Goal: Information Seeking & Learning: Learn about a topic

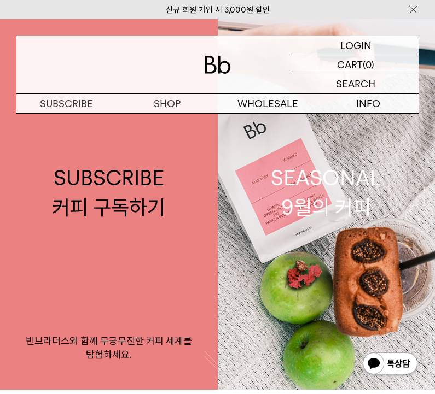
scroll to position [22, 0]
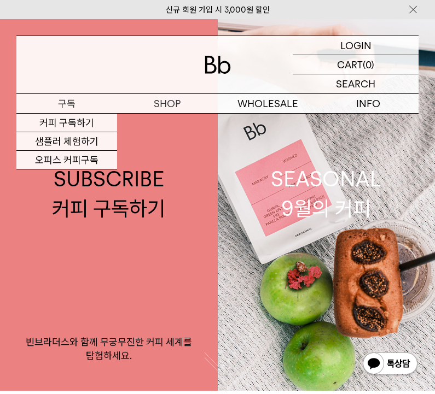
click at [96, 121] on link "커피 구독하기" at bounding box center [66, 123] width 101 height 19
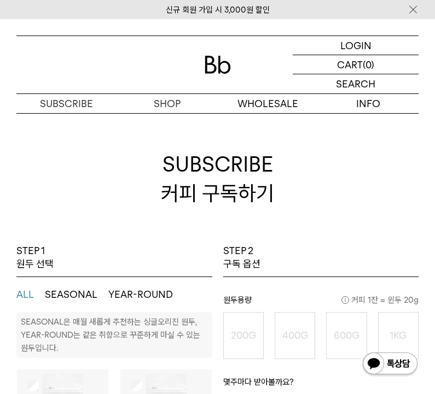
click at [410, 9] on img at bounding box center [412, 9] width 11 height 11
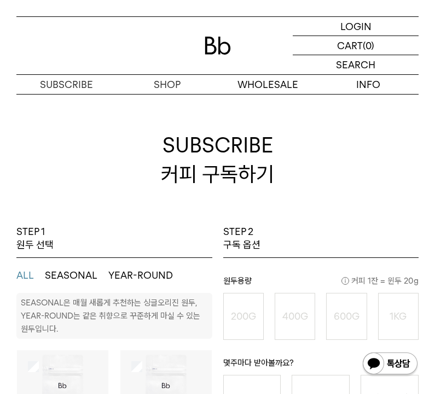
click at [230, 44] on img at bounding box center [217, 46] width 26 height 18
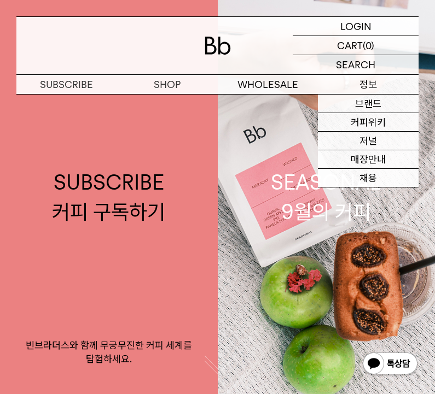
click at [380, 109] on link "브랜드" at bounding box center [368, 104] width 101 height 19
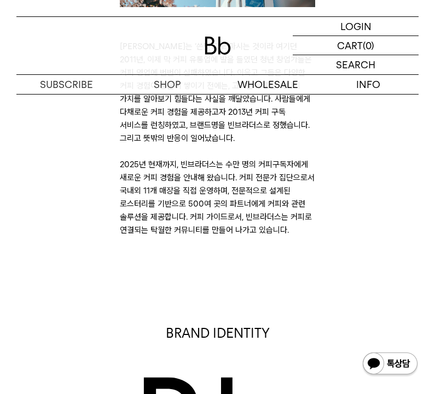
scroll to position [354, 0]
